Goal: Transaction & Acquisition: Purchase product/service

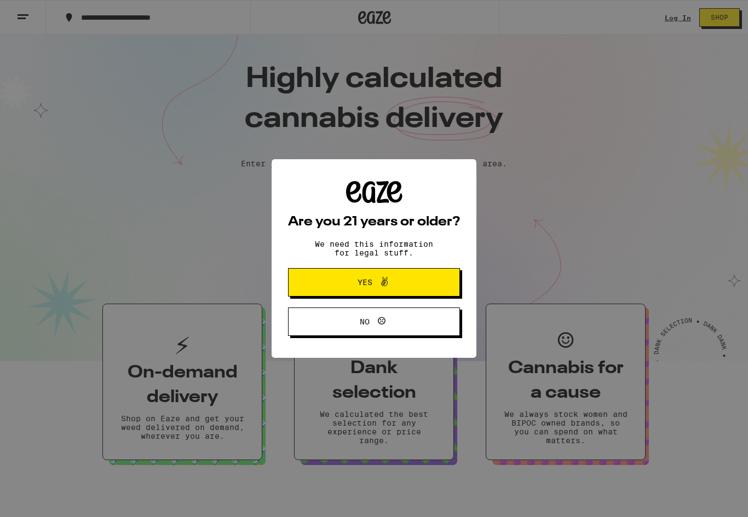
click at [392, 279] on span "Yes" at bounding box center [373, 282] width 83 height 14
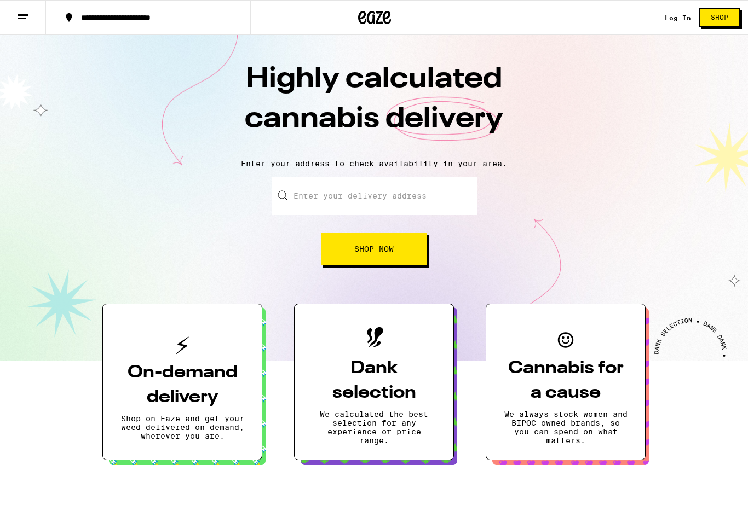
click at [394, 202] on input "Enter your delivery address" at bounding box center [374, 196] width 205 height 38
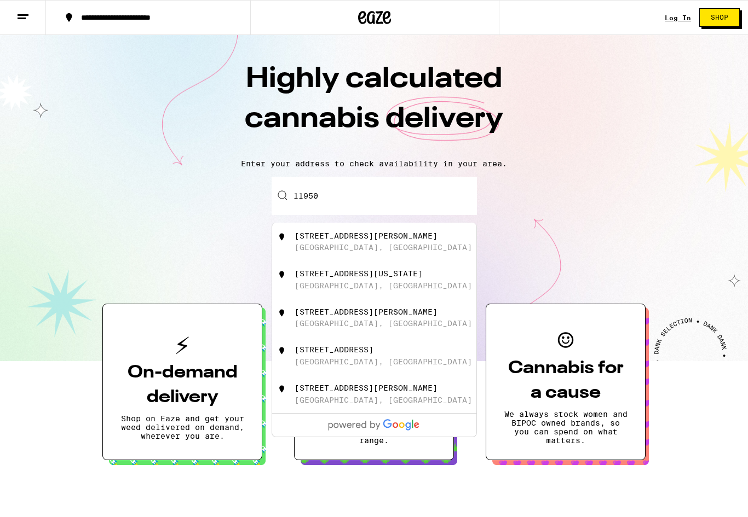
click at [371, 229] on div "[STREET_ADDRESS][PERSON_NAME]" at bounding box center [374, 242] width 204 height 38
type input "[STREET_ADDRESS][PERSON_NAME]"
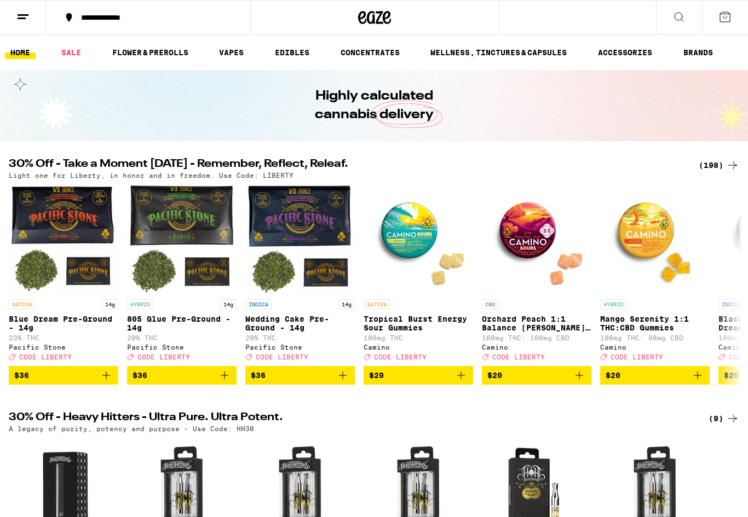
click at [158, 54] on link "FLOWER & PREROLLS" at bounding box center [150, 52] width 87 height 13
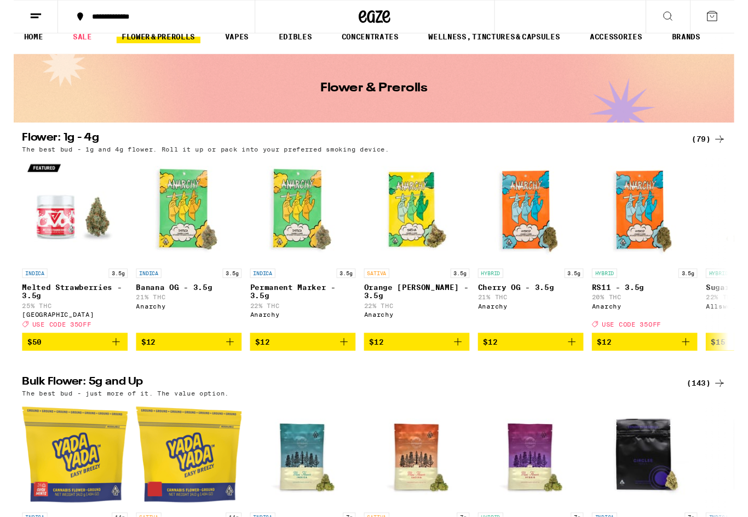
scroll to position [5, 0]
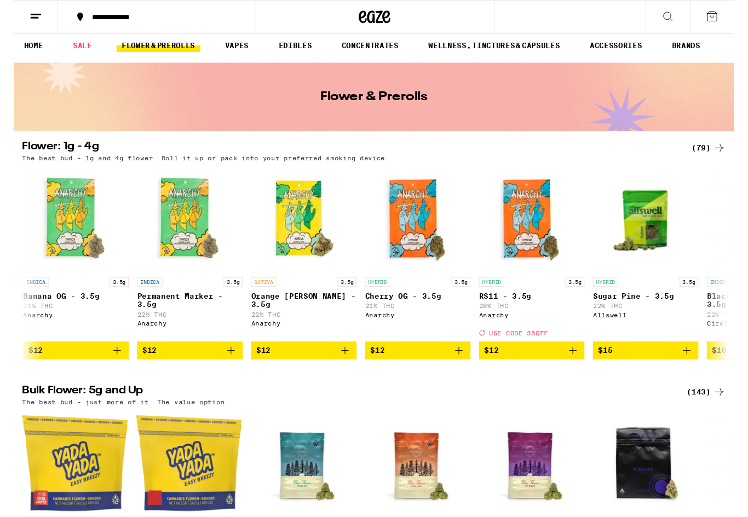
click at [709, 159] on div "(79)" at bounding box center [721, 153] width 36 height 13
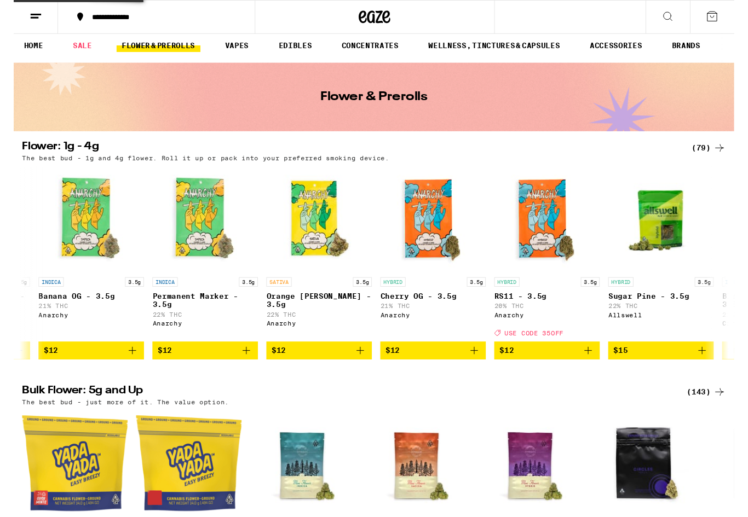
click at [714, 164] on div "The best bud - 1g and 4g flower. Roll it up or pack into your preferred smoking…" at bounding box center [374, 163] width 730 height 7
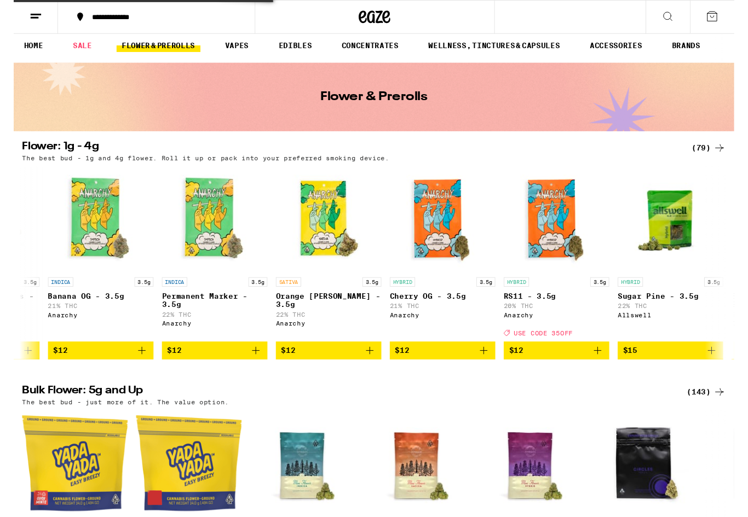
scroll to position [0, 90]
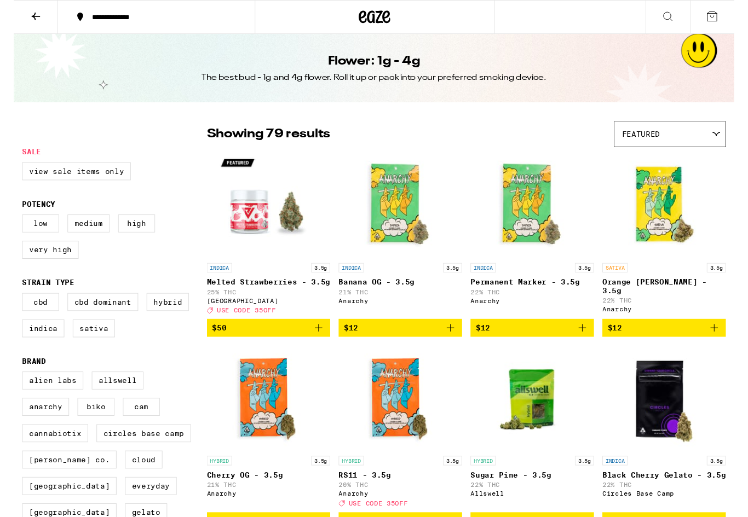
click at [181, 323] on label "Hybrid" at bounding box center [160, 313] width 44 height 19
click at [11, 307] on input "Hybrid" at bounding box center [11, 306] width 1 height 1
checkbox input "true"
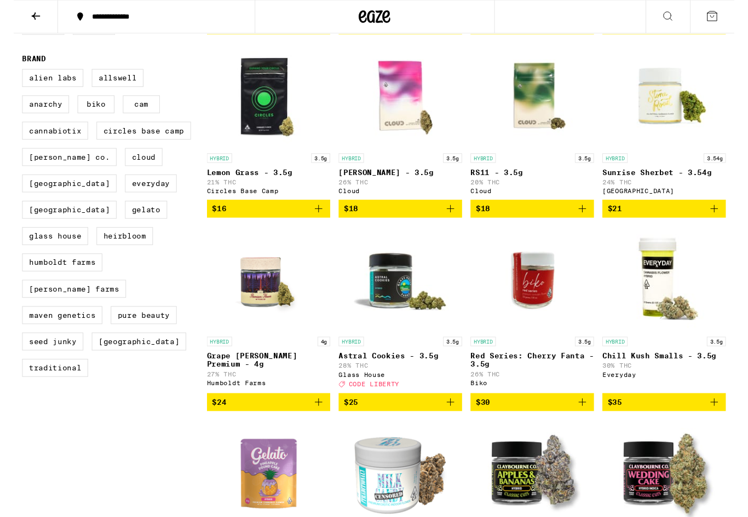
scroll to position [315, 0]
